Goal: Information Seeking & Learning: Learn about a topic

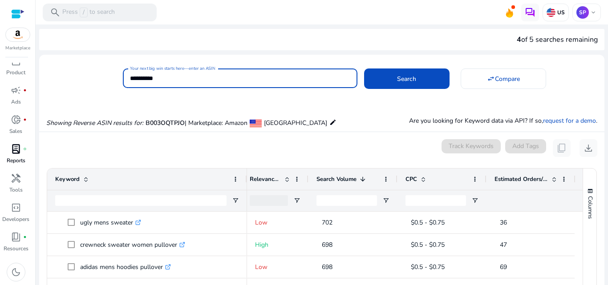
scroll to position [0, 5]
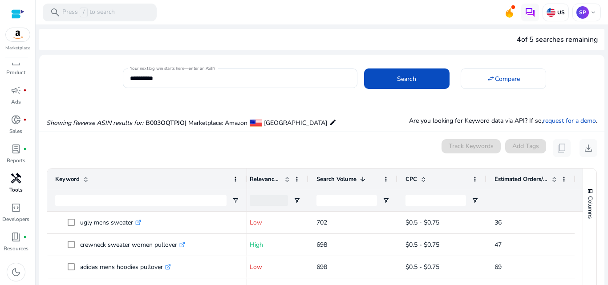
click at [14, 182] on span "handyman" at bounding box center [16, 178] width 11 height 11
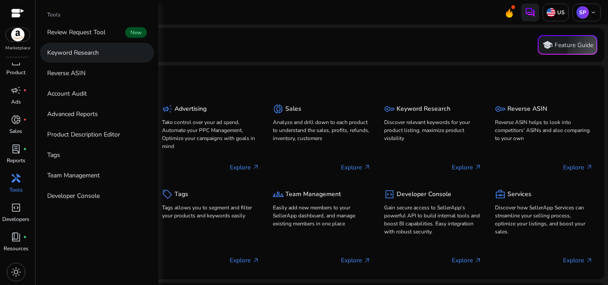
click at [105, 52] on link "Keyword Research" at bounding box center [97, 53] width 114 height 20
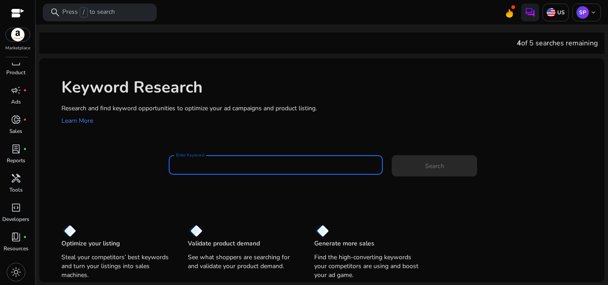
click at [221, 164] on input "Enter Keyword" at bounding box center [276, 165] width 200 height 10
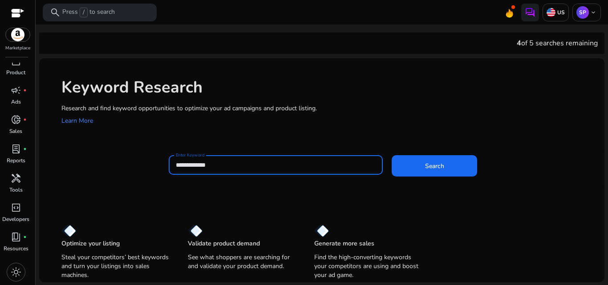
type input "**********"
click at [392, 155] on button "Search" at bounding box center [434, 165] width 85 height 21
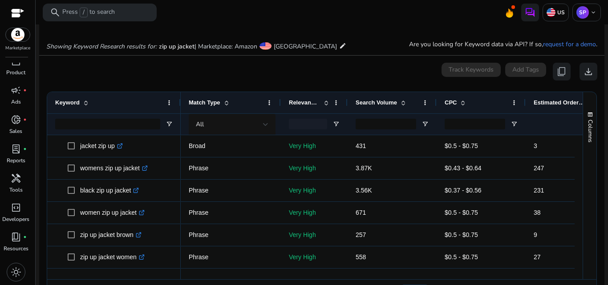
scroll to position [106, 0]
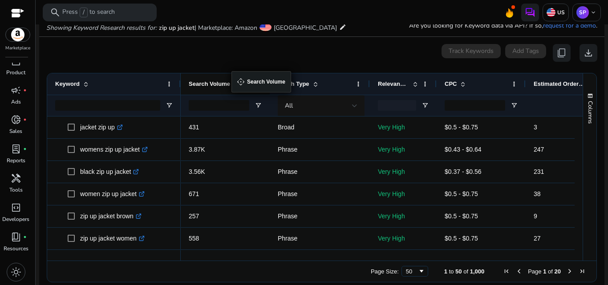
drag, startPoint x: 385, startPoint y: 84, endPoint x: 236, endPoint y: 77, distance: 149.7
click at [233, 81] on span at bounding box center [236, 84] width 7 height 7
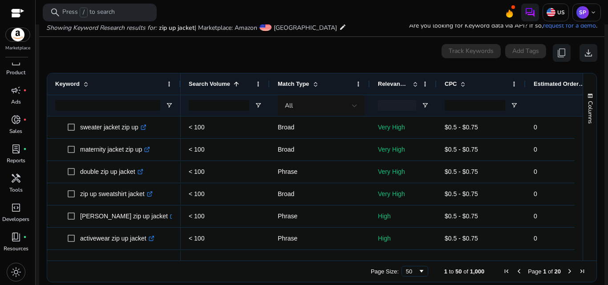
click at [233, 81] on span at bounding box center [236, 84] width 7 height 7
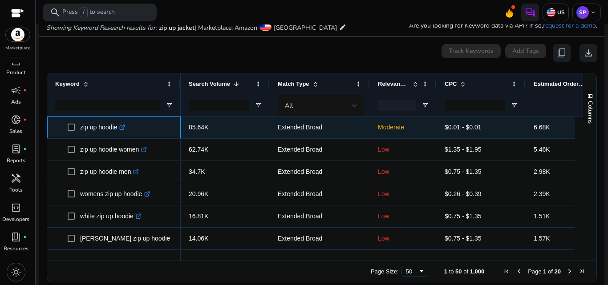
click at [122, 125] on icon ".st0{fill:#2c8af8}" at bounding box center [122, 128] width 6 height 6
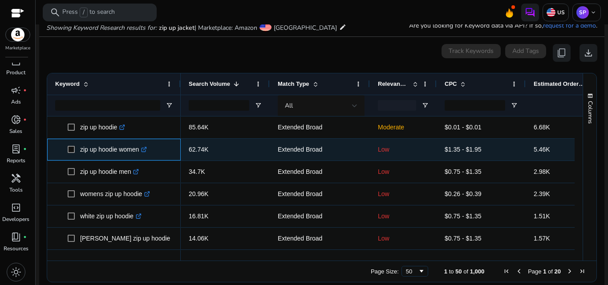
click at [146, 150] on icon at bounding box center [144, 148] width 3 height 3
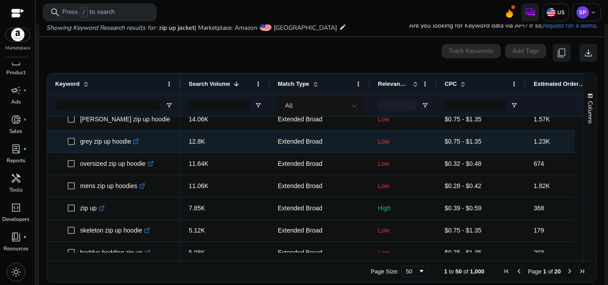
scroll to position [124, 0]
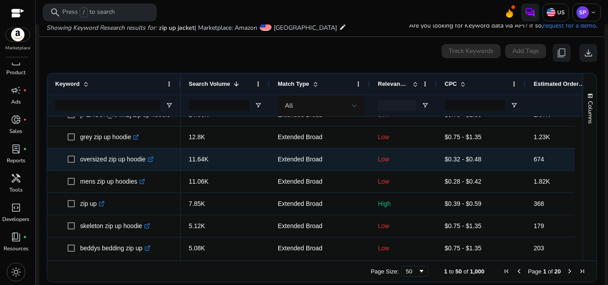
click at [145, 159] on p "oversized zip up hoodie .st0{fill:#2c8af8}" at bounding box center [116, 159] width 73 height 18
click at [151, 159] on icon ".st0{fill:#2c8af8}" at bounding box center [151, 160] width 6 height 6
click at [153, 156] on link ".st0{fill:#2c8af8}" at bounding box center [149, 159] width 8 height 7
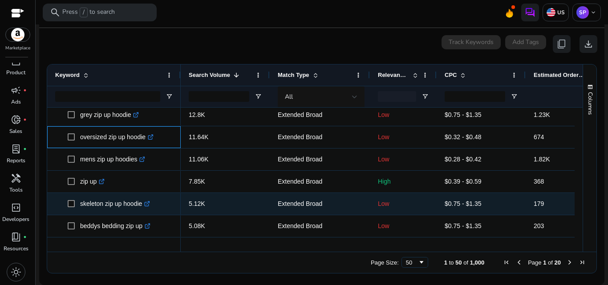
scroll to position [144, 0]
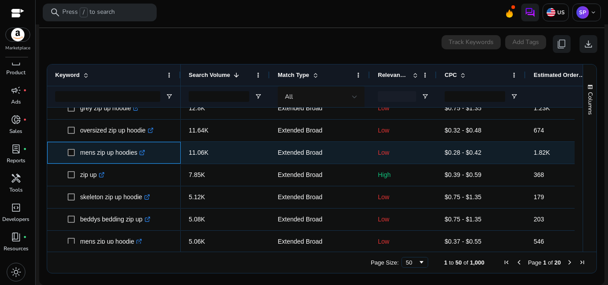
click at [143, 154] on icon ".st0{fill:#2c8af8}" at bounding box center [142, 153] width 6 height 6
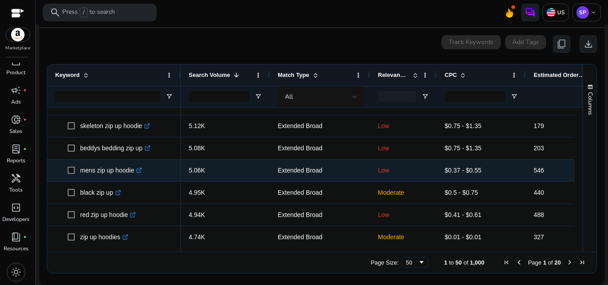
scroll to position [215, 0]
click at [141, 170] on icon at bounding box center [139, 168] width 3 height 3
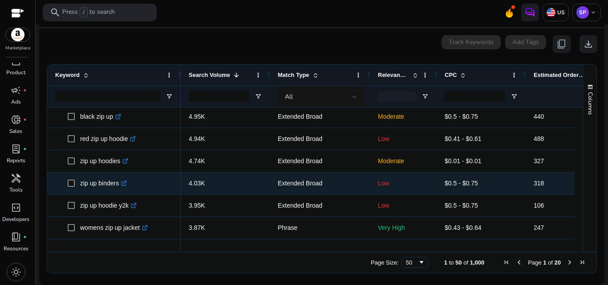
scroll to position [297, 0]
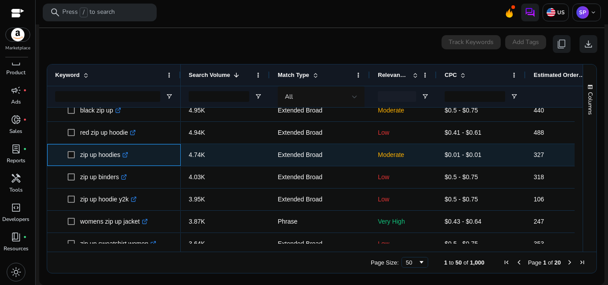
click at [127, 158] on icon at bounding box center [125, 155] width 4 height 4
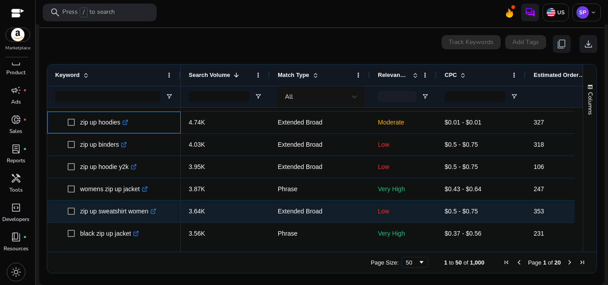
scroll to position [338, 0]
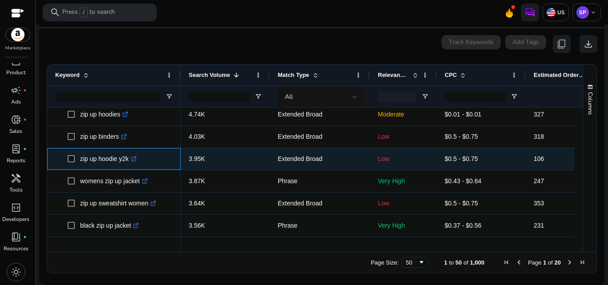
click at [136, 158] on icon ".st0{fill:#2c8af8}" at bounding box center [134, 159] width 6 height 6
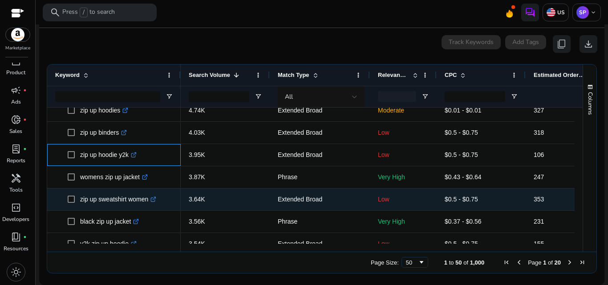
scroll to position [350, 0]
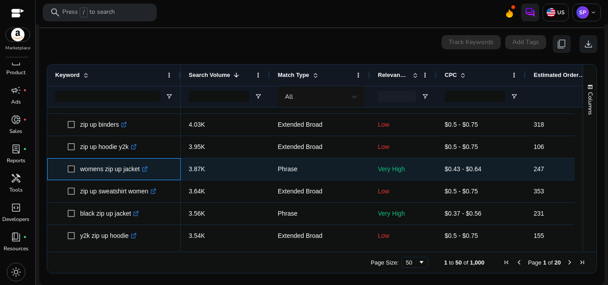
click at [144, 171] on icon ".st0{fill:#2c8af8}" at bounding box center [145, 169] width 6 height 6
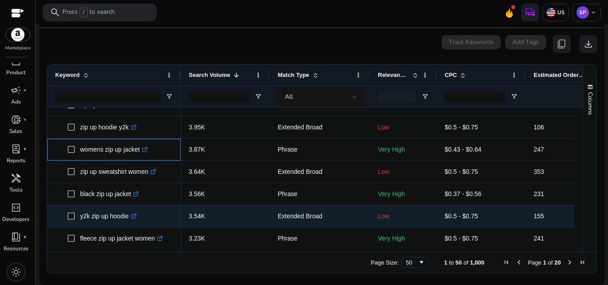
scroll to position [370, 0]
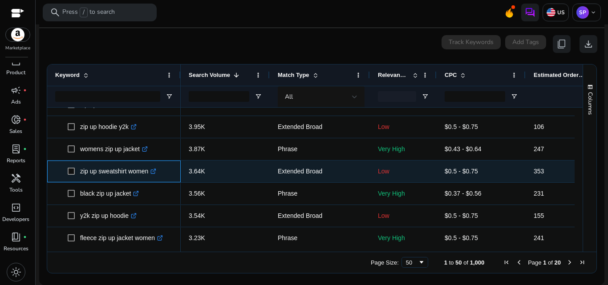
click at [153, 174] on icon at bounding box center [153, 172] width 4 height 4
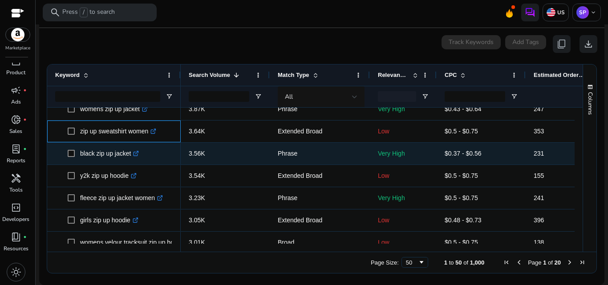
scroll to position [433, 0]
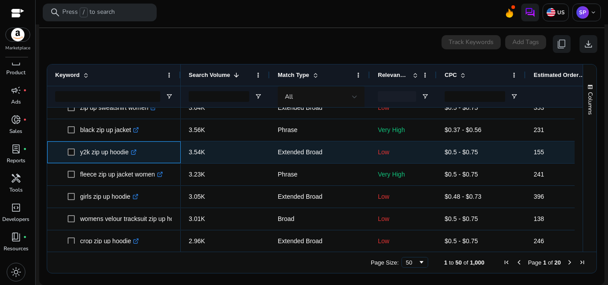
click at [137, 150] on icon ".st0{fill:#2c8af8}" at bounding box center [134, 152] width 6 height 6
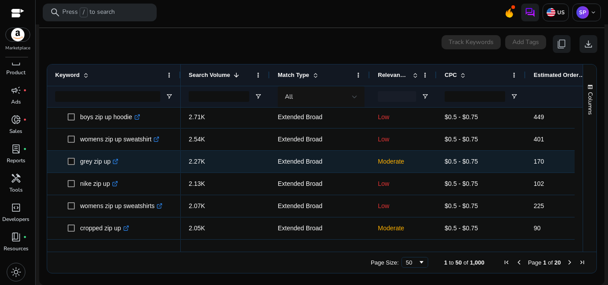
scroll to position [625, 0]
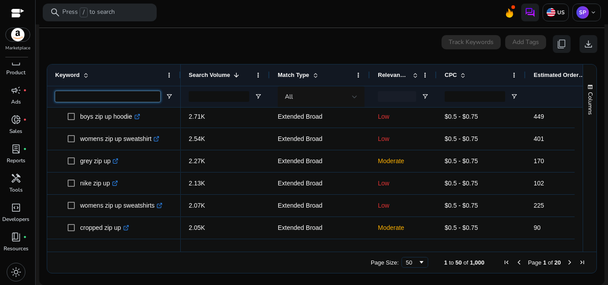
click at [102, 94] on input "Keyword Filter Input" at bounding box center [107, 96] width 105 height 11
type input "****"
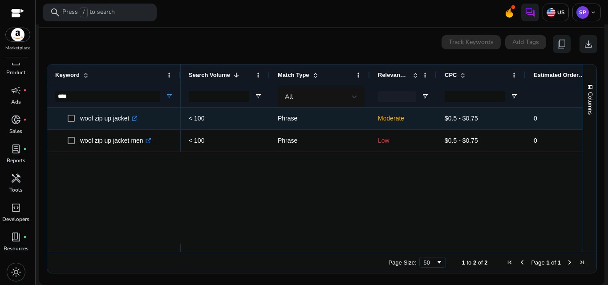
click at [142, 117] on div "wool zip up jacket .st0{fill:#2c8af8}" at bounding box center [111, 118] width 62 height 18
click at [137, 117] on icon at bounding box center [136, 117] width 2 height 2
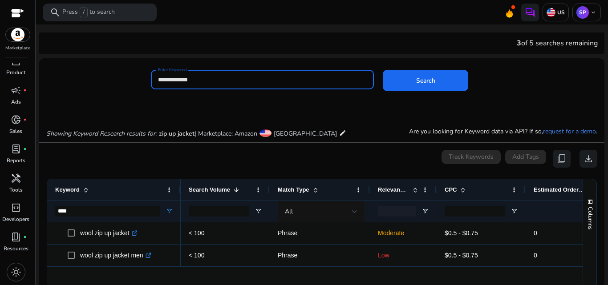
click at [205, 82] on input "**********" at bounding box center [262, 80] width 209 height 10
type input "*"
type input "**********"
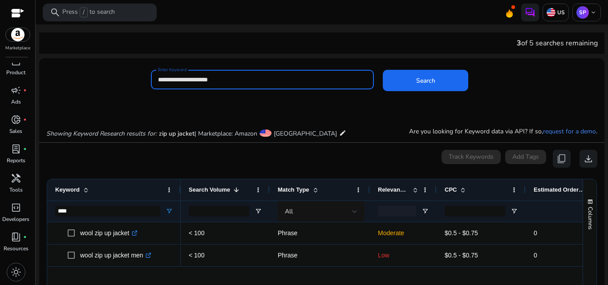
click at [383, 70] on button "Search" at bounding box center [425, 80] width 85 height 21
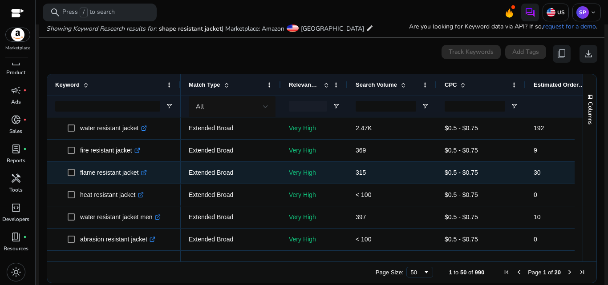
scroll to position [106, 0]
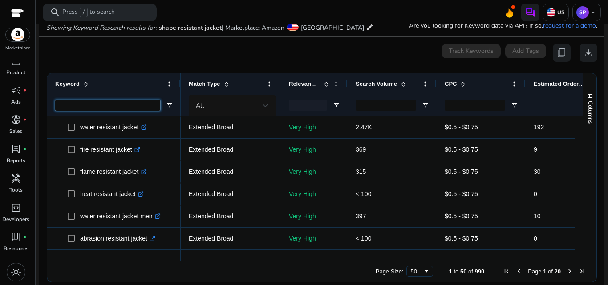
click at [125, 102] on input "Keyword Filter Input" at bounding box center [107, 105] width 105 height 11
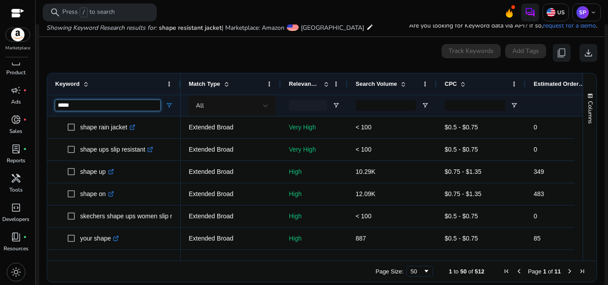
type input "*****"
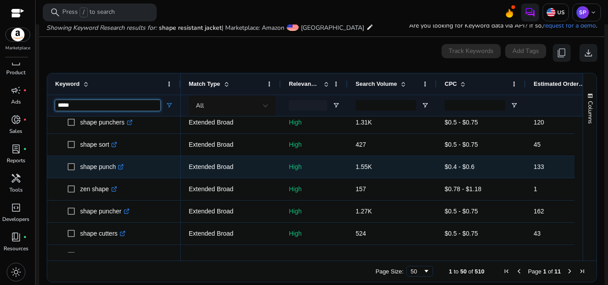
scroll to position [0, 0]
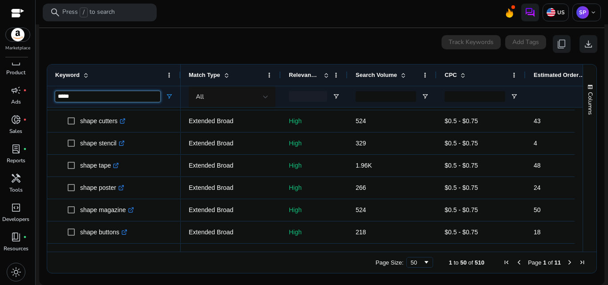
click at [77, 93] on input "*****" at bounding box center [107, 96] width 105 height 11
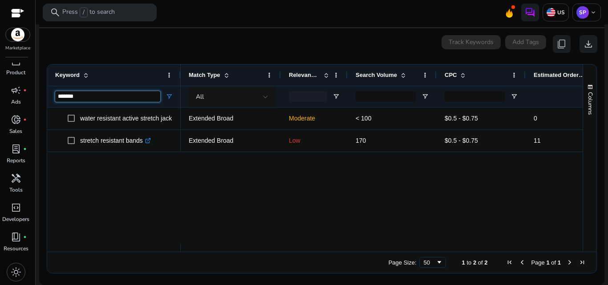
type input "*******"
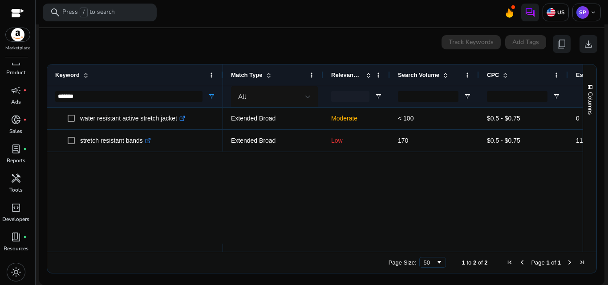
drag, startPoint x: 179, startPoint y: 77, endPoint x: 222, endPoint y: 73, distance: 42.9
click at [222, 73] on div at bounding box center [223, 75] width 4 height 21
click at [150, 93] on input "*******" at bounding box center [129, 96] width 148 height 11
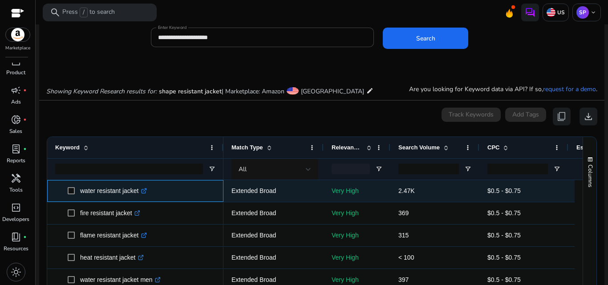
click at [145, 189] on icon at bounding box center [145, 189] width 2 height 2
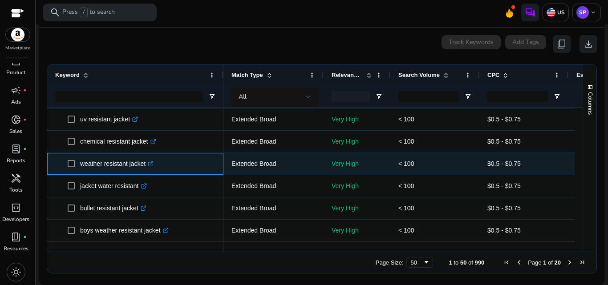
click at [152, 163] on icon ".st0{fill:#2c8af8}" at bounding box center [151, 164] width 6 height 6
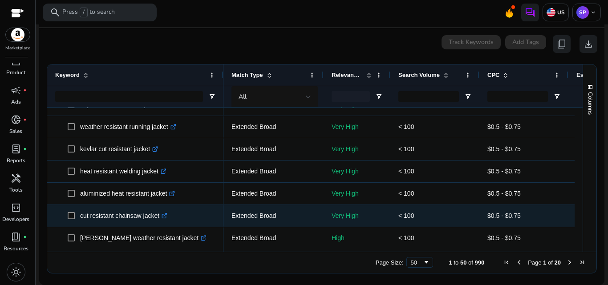
scroll to position [971, 0]
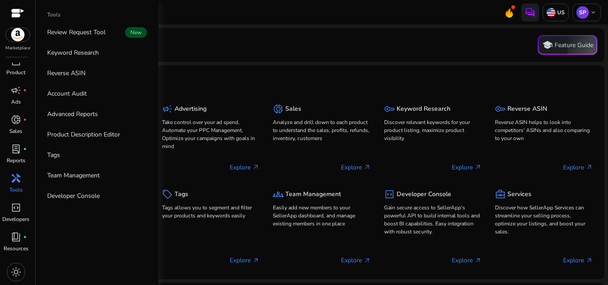
click at [9, 192] on p "Tools" at bounding box center [15, 190] width 13 height 8
click at [93, 49] on p "Keyword Research" at bounding box center [73, 52] width 52 height 9
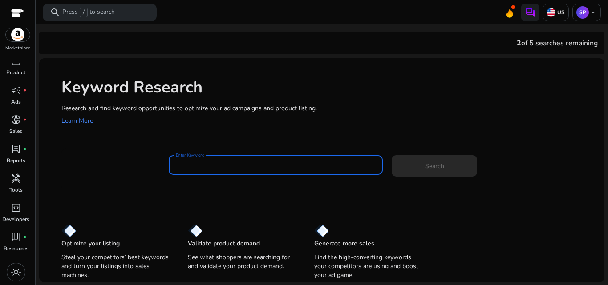
click at [214, 162] on input "Enter Keyword" at bounding box center [276, 165] width 200 height 10
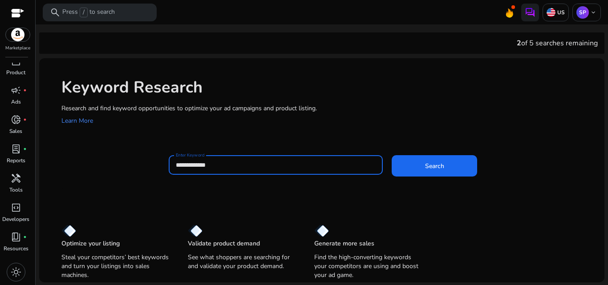
type input "**********"
click at [392, 155] on button "Search" at bounding box center [434, 165] width 85 height 21
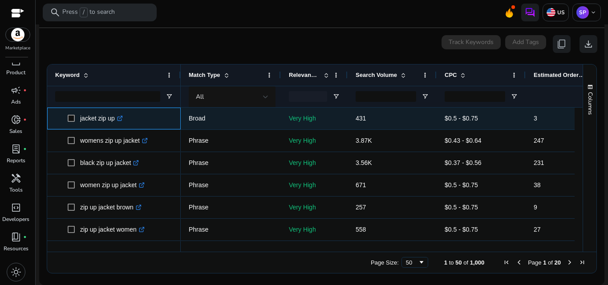
click at [123, 121] on icon ".st0{fill:#2c8af8}" at bounding box center [120, 119] width 6 height 6
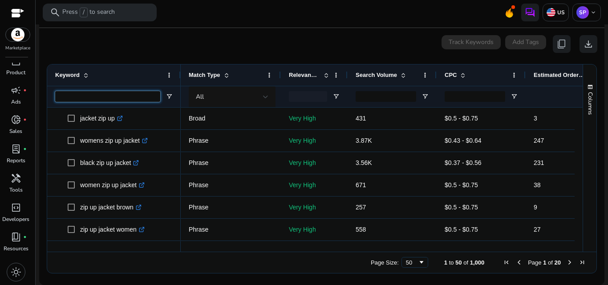
click at [104, 96] on input "Keyword Filter Input" at bounding box center [107, 96] width 105 height 11
type input "******"
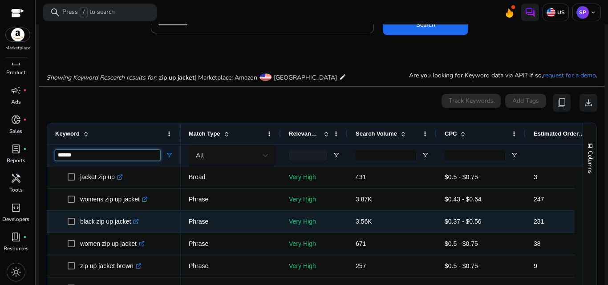
scroll to position [88, 0]
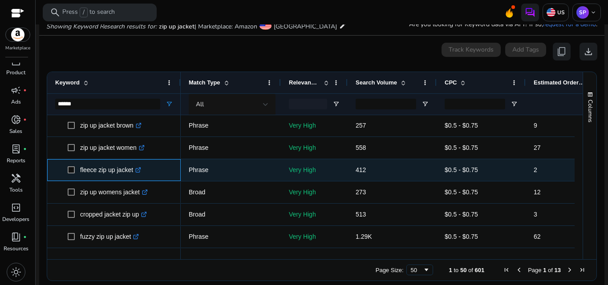
click at [140, 170] on icon at bounding box center [138, 168] width 3 height 3
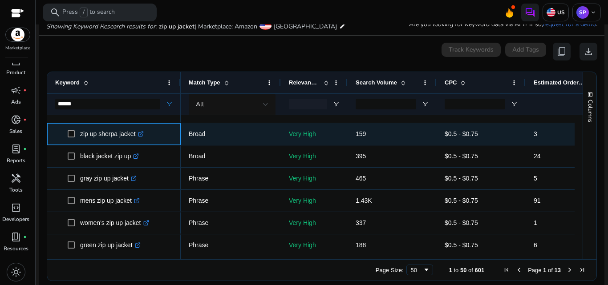
click at [141, 137] on link ".st0{fill:#2c8af8}" at bounding box center [140, 133] width 8 height 7
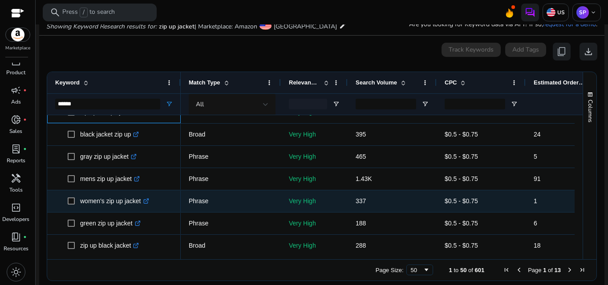
scroll to position [259, 0]
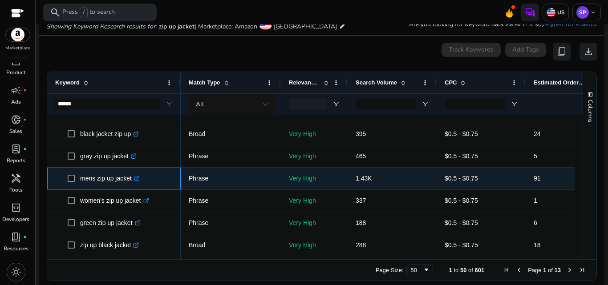
click at [138, 179] on icon ".st0{fill:#2c8af8}" at bounding box center [137, 179] width 6 height 6
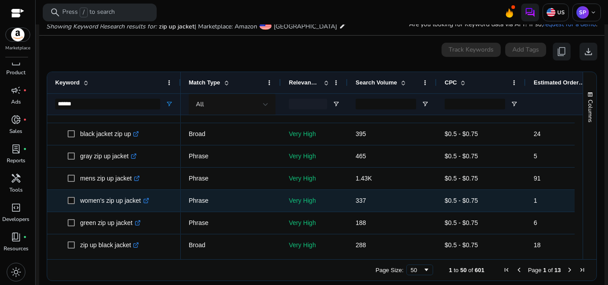
click at [145, 204] on link ".st0{fill:#2c8af8}" at bounding box center [145, 200] width 8 height 7
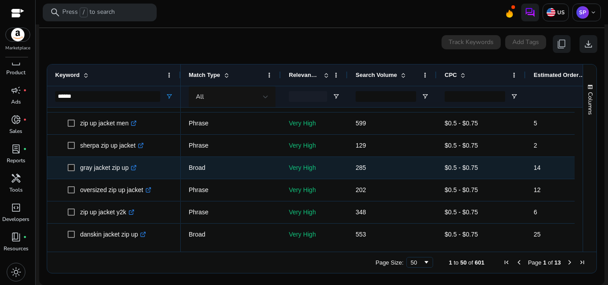
scroll to position [554, 0]
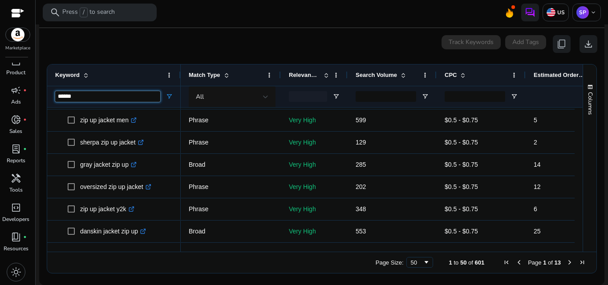
click at [96, 93] on input "******" at bounding box center [107, 96] width 105 height 11
type input "****"
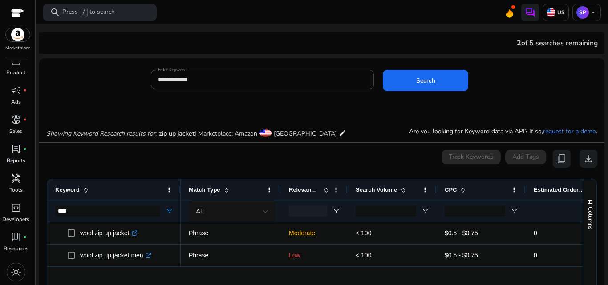
scroll to position [115, 0]
